Goal: Complete application form

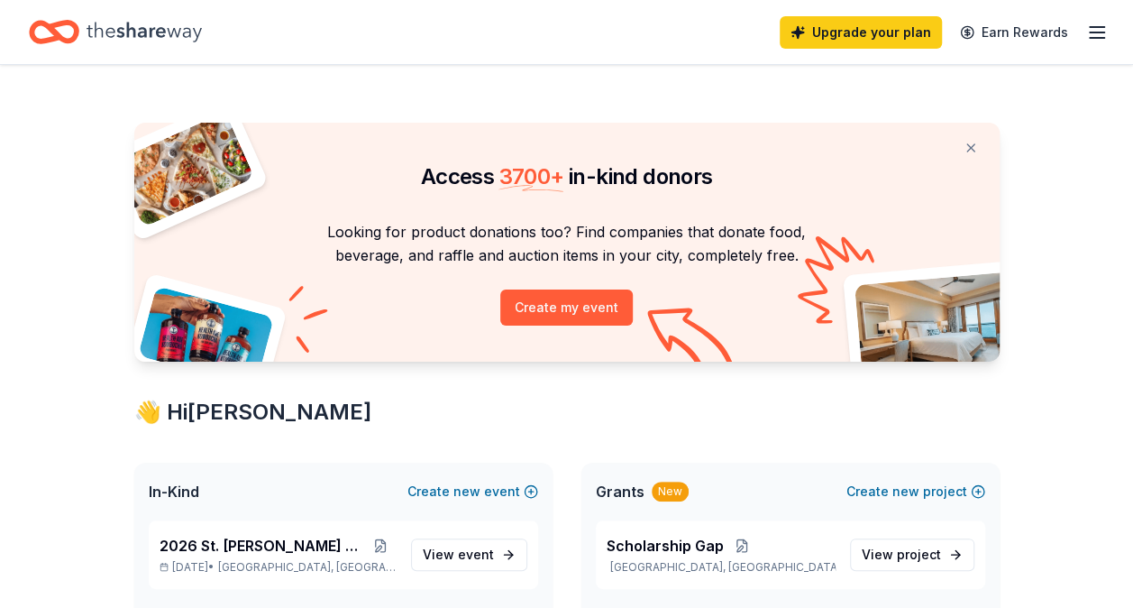
scroll to position [180, 0]
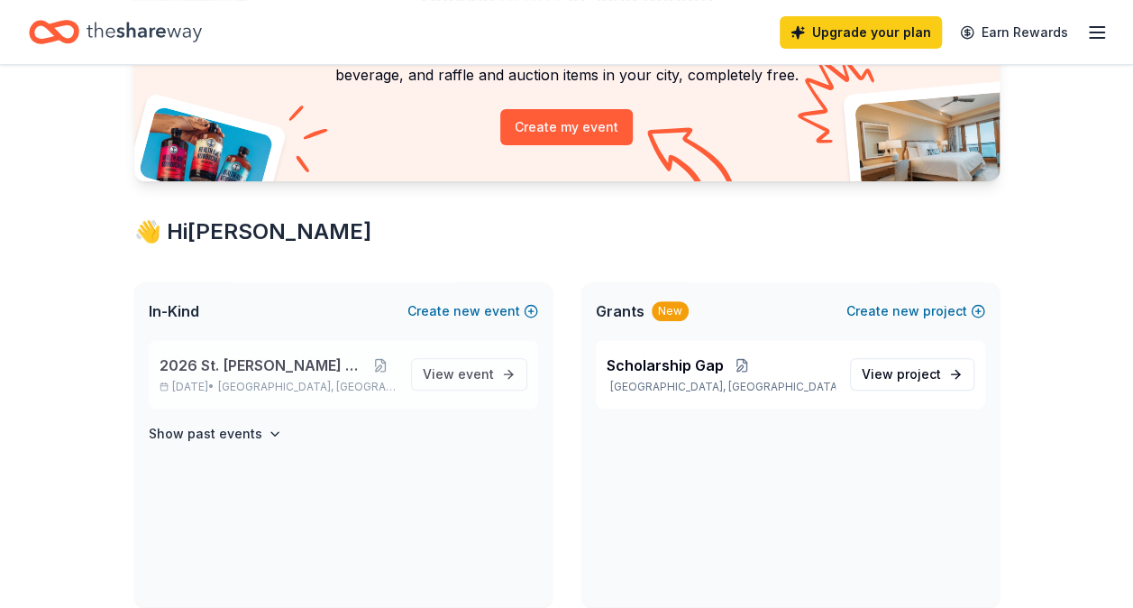
click at [258, 370] on span "2026 St. [PERSON_NAME] Auction" at bounding box center [263, 365] width 206 height 22
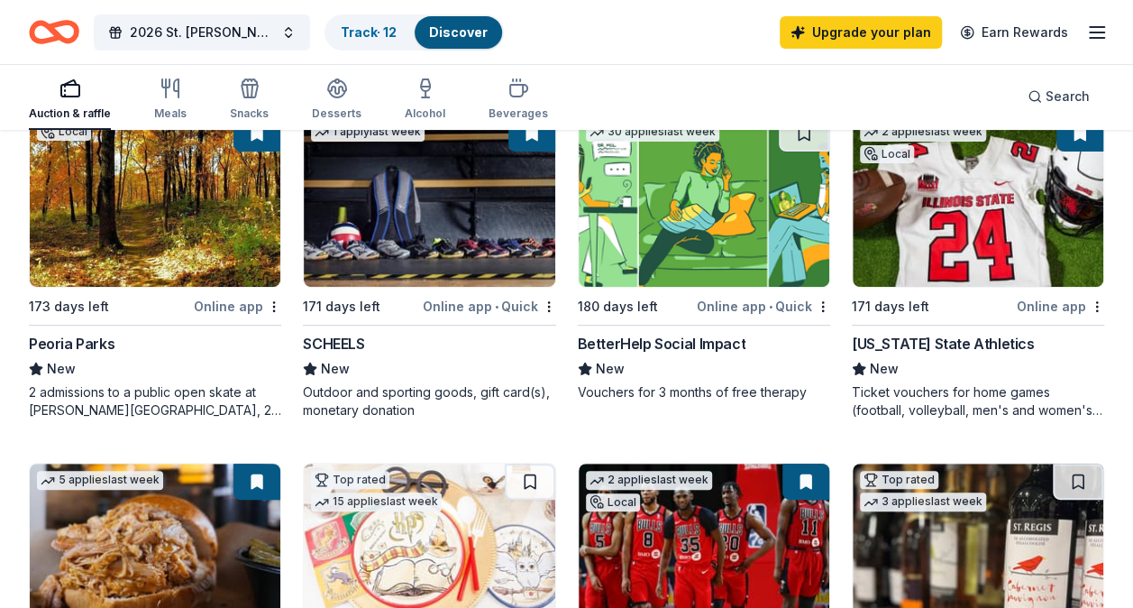
scroll to position [270, 0]
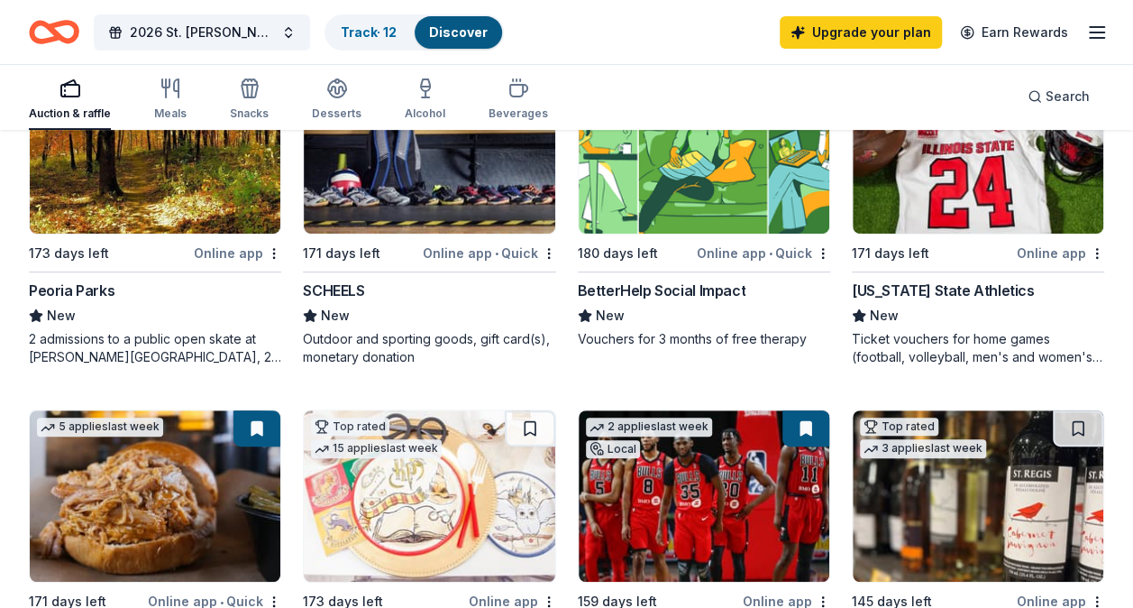
click at [683, 292] on div "BetterHelp Social Impact" at bounding box center [662, 290] width 168 height 22
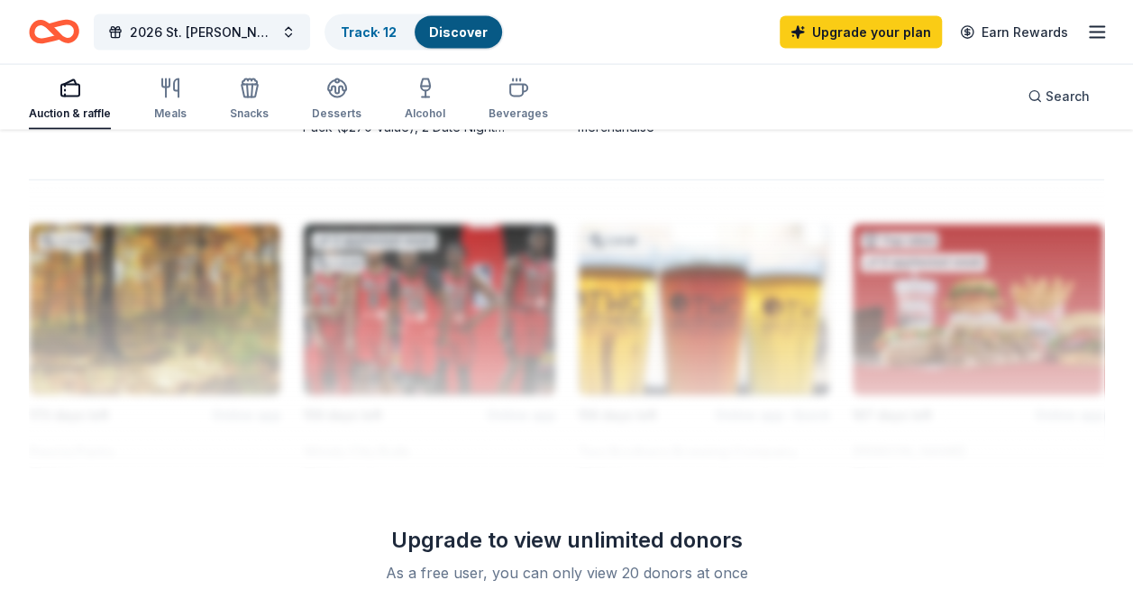
scroll to position [1893, 0]
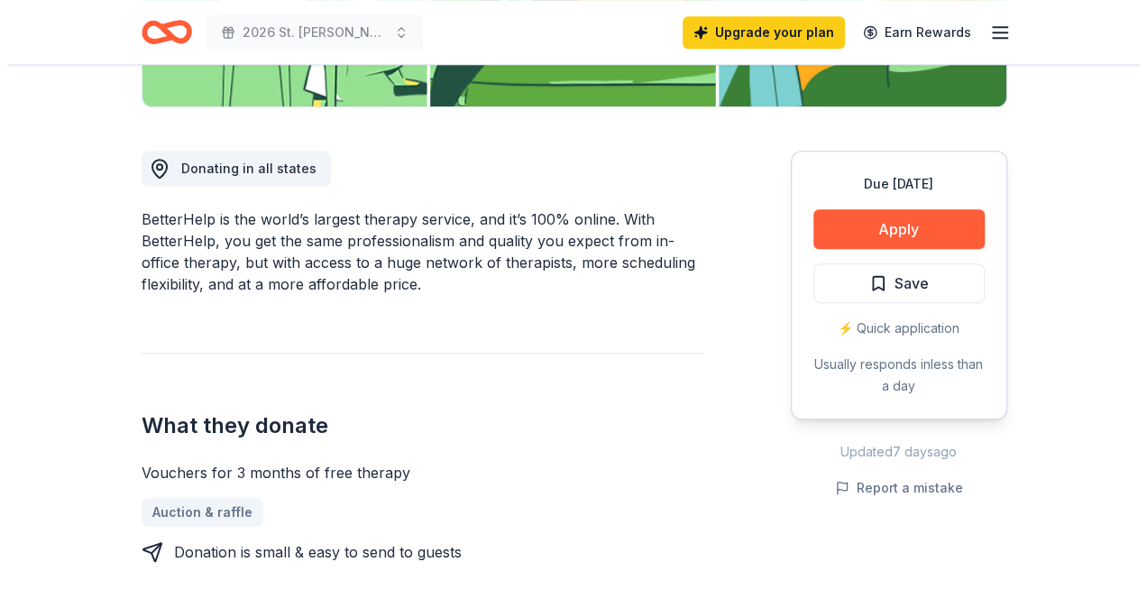
scroll to position [451, 0]
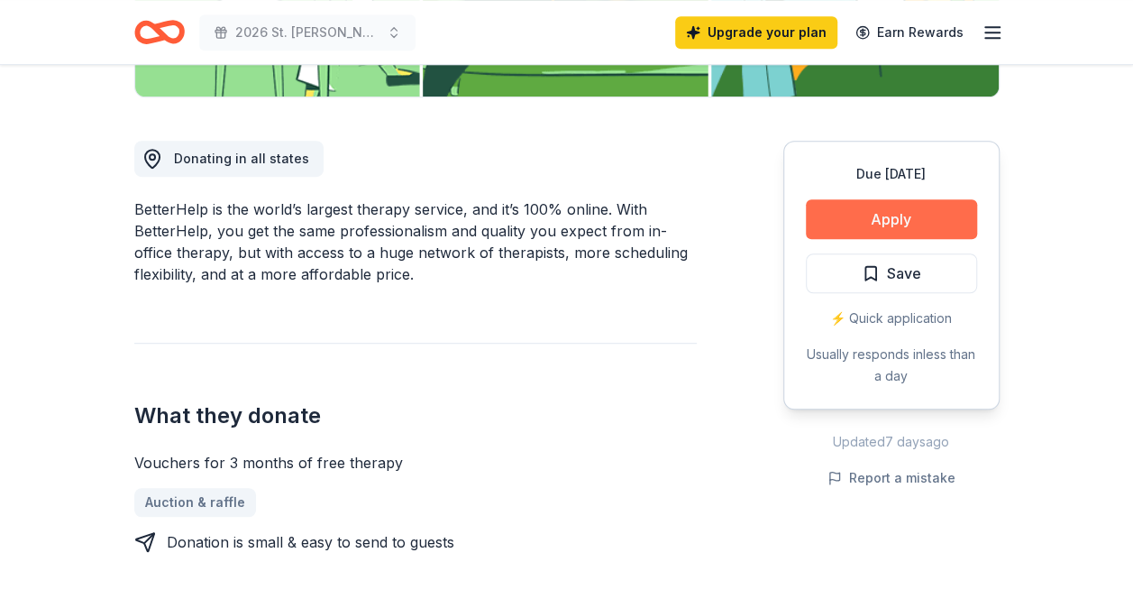
click at [862, 213] on button "Apply" at bounding box center [891, 219] width 171 height 40
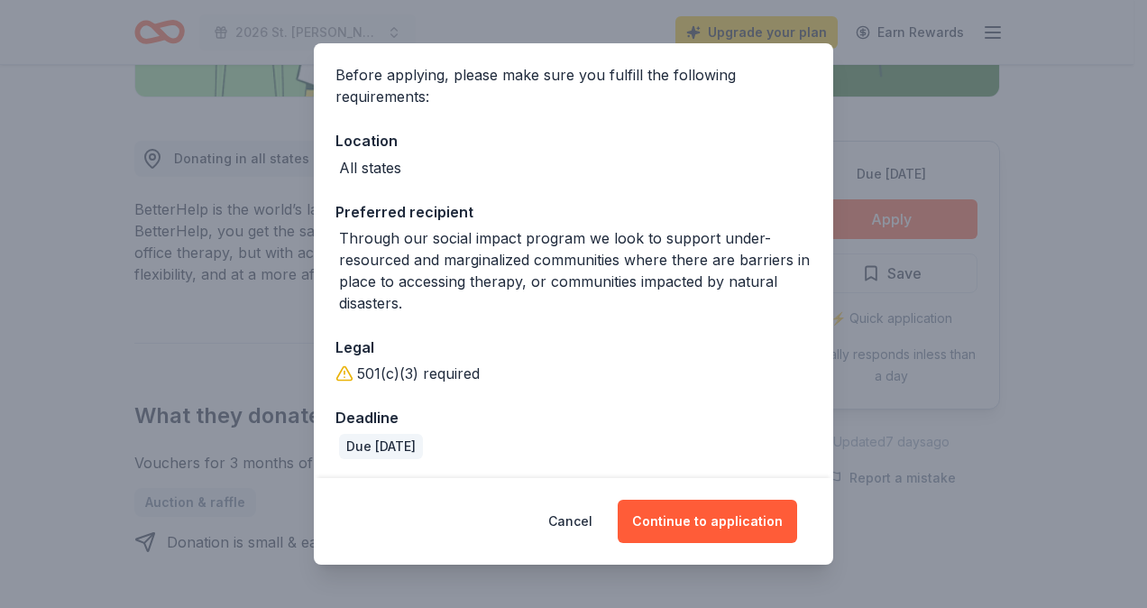
scroll to position [262, 0]
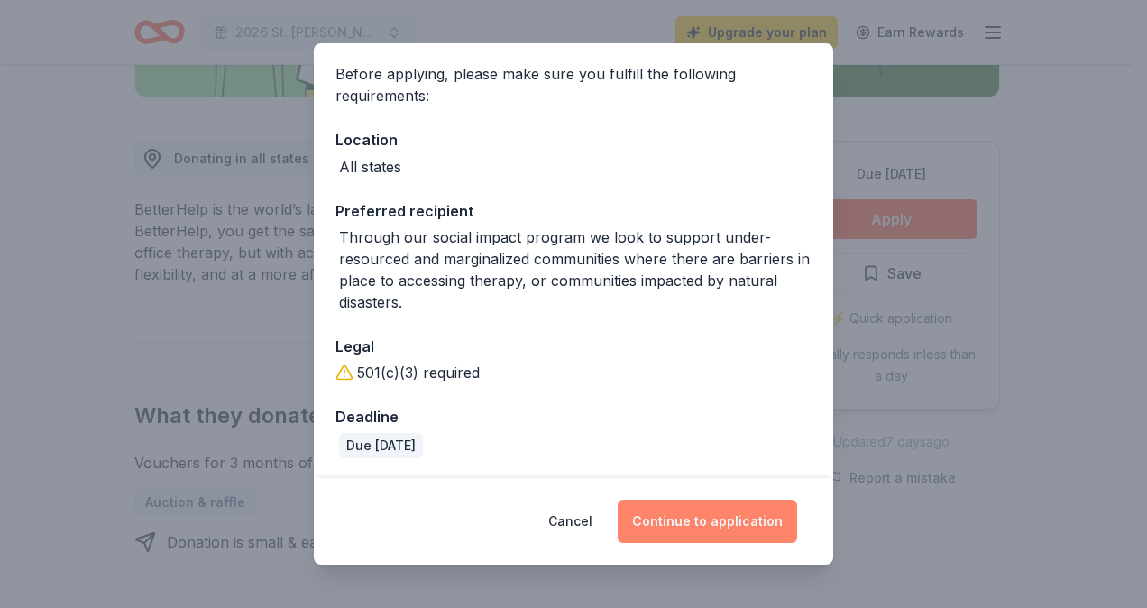
click at [720, 520] on button "Continue to application" at bounding box center [706, 520] width 179 height 43
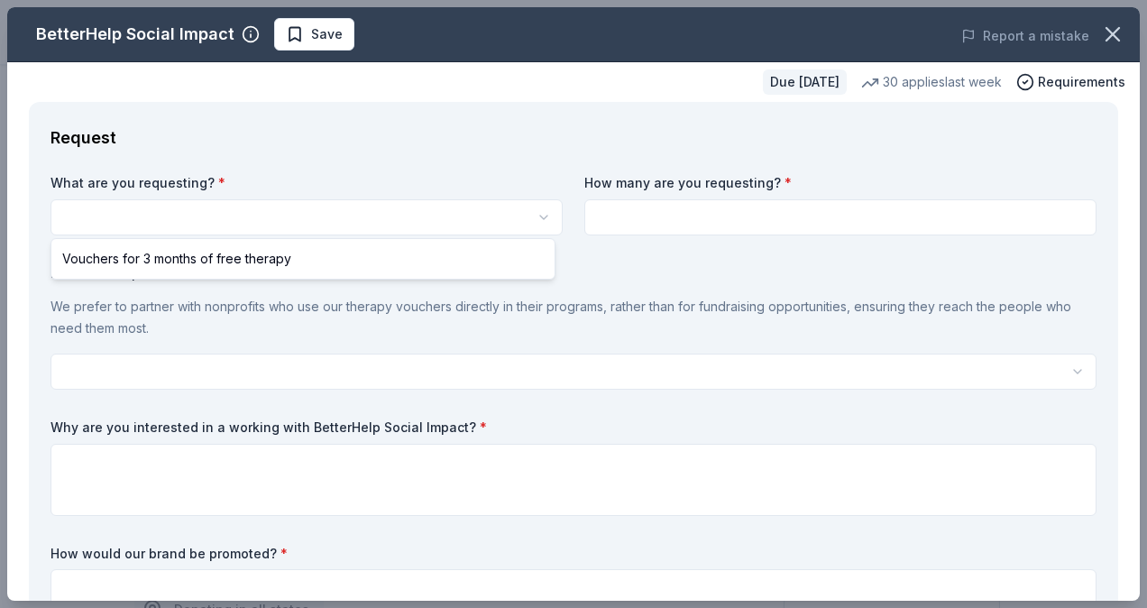
scroll to position [0, 0]
click at [505, 215] on html "2026 St. Agnes Auction Save Apply Due in 180 days Share BetterHelp Social Impac…" at bounding box center [573, 304] width 1147 height 608
select select "Vouchers for 3 months of free therapy"
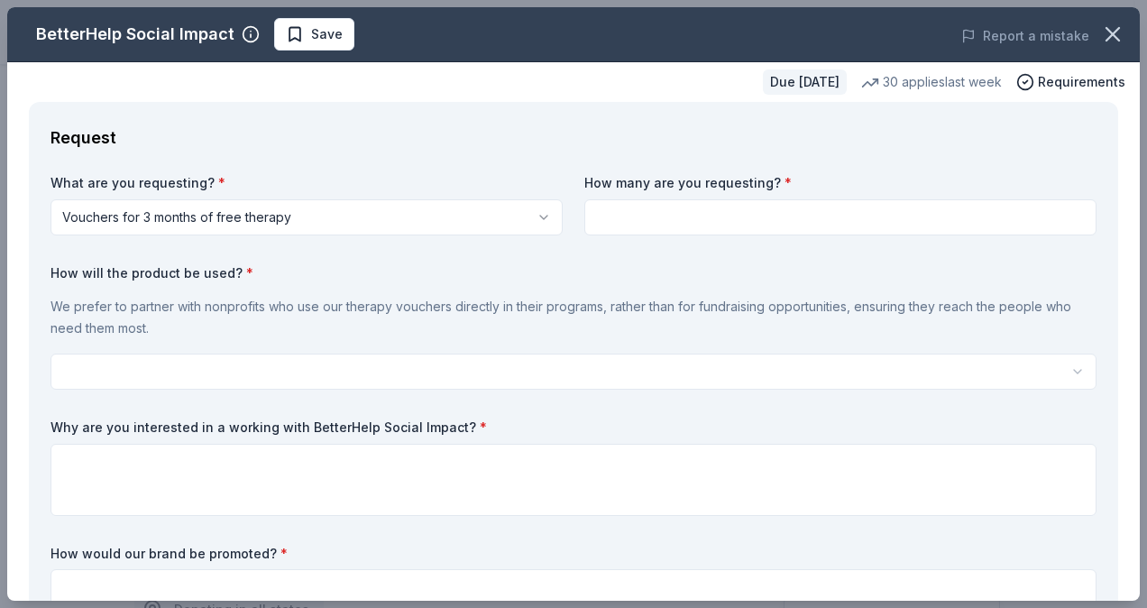
click at [703, 218] on input at bounding box center [840, 217] width 512 height 36
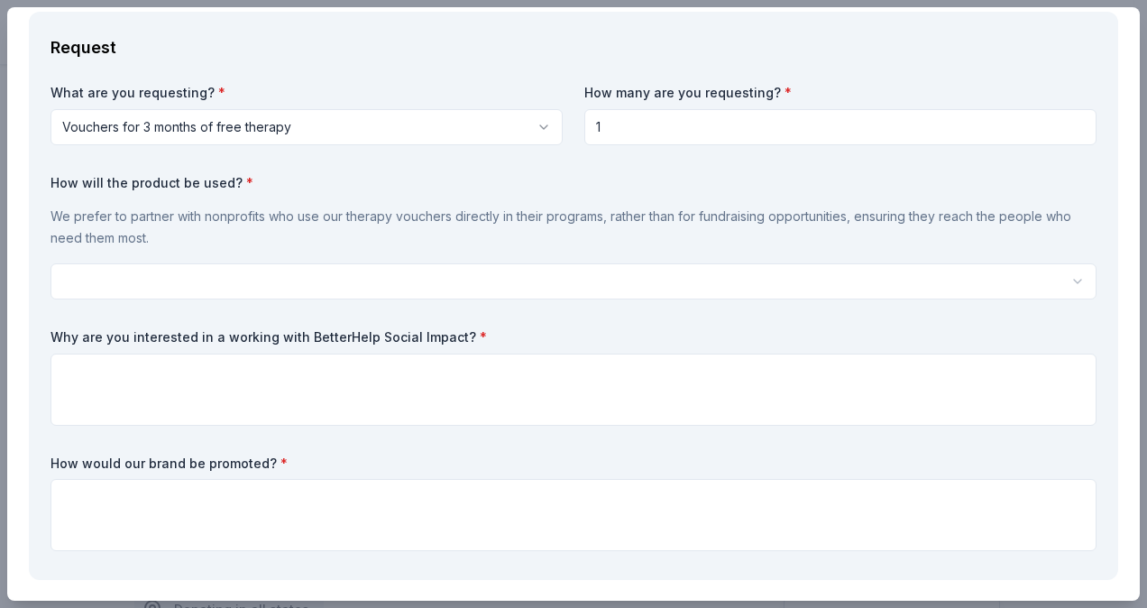
type input "1"
click at [229, 274] on html "2026 St. Agnes Auction Save Apply Due in 180 days Share BetterHelp Social Impac…" at bounding box center [573, 304] width 1147 height 608
